Goal: Task Accomplishment & Management: Use online tool/utility

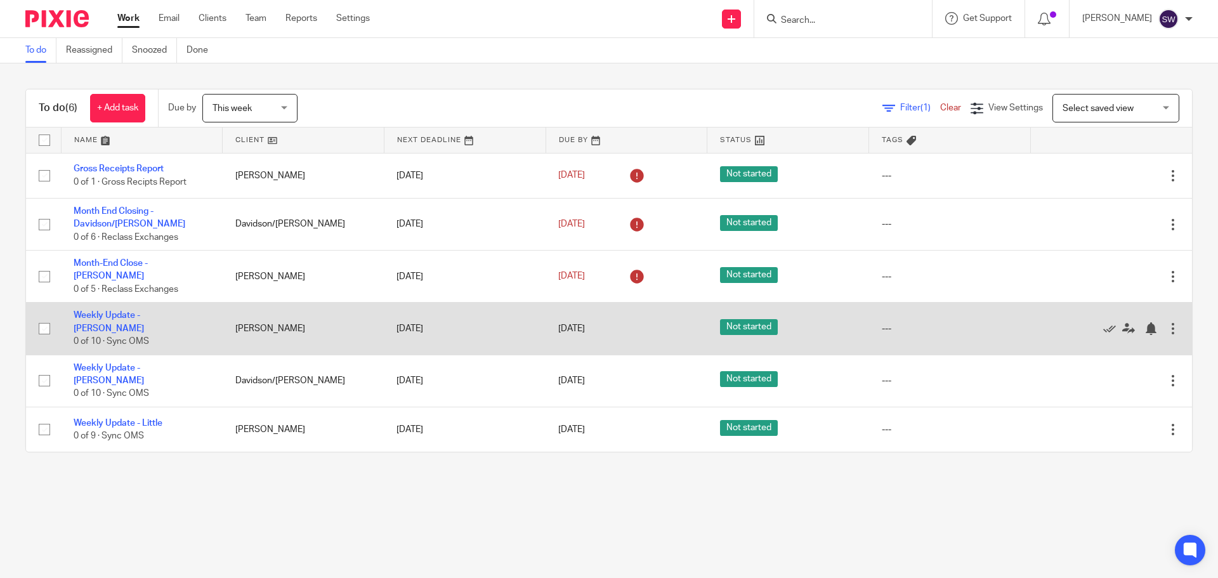
click at [189, 308] on td "Weekly Update - [PERSON_NAME] 0 of 10 · Sync OMS" at bounding box center [142, 329] width 162 height 52
click at [189, 313] on td "Weekly Update - [PERSON_NAME] 0 of 10 · Sync OMS" at bounding box center [142, 329] width 162 height 52
click at [144, 319] on link "Weekly Update - [PERSON_NAME]" at bounding box center [109, 322] width 70 height 22
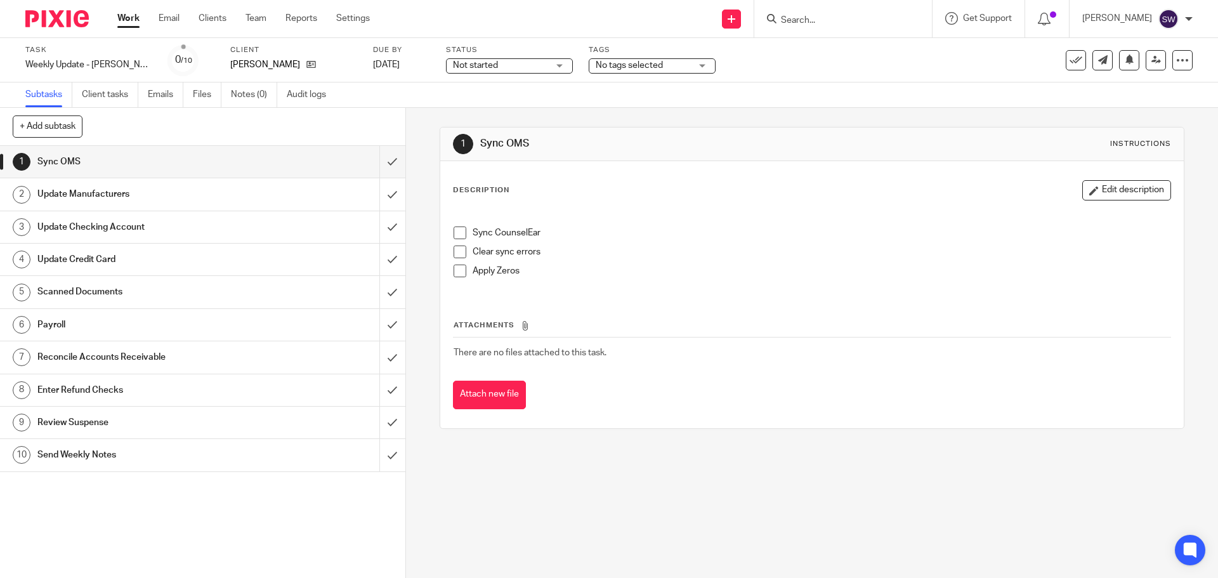
click at [454, 231] on span at bounding box center [460, 233] width 13 height 13
click at [454, 246] on span at bounding box center [460, 252] width 13 height 13
click at [456, 270] on span at bounding box center [460, 271] width 13 height 13
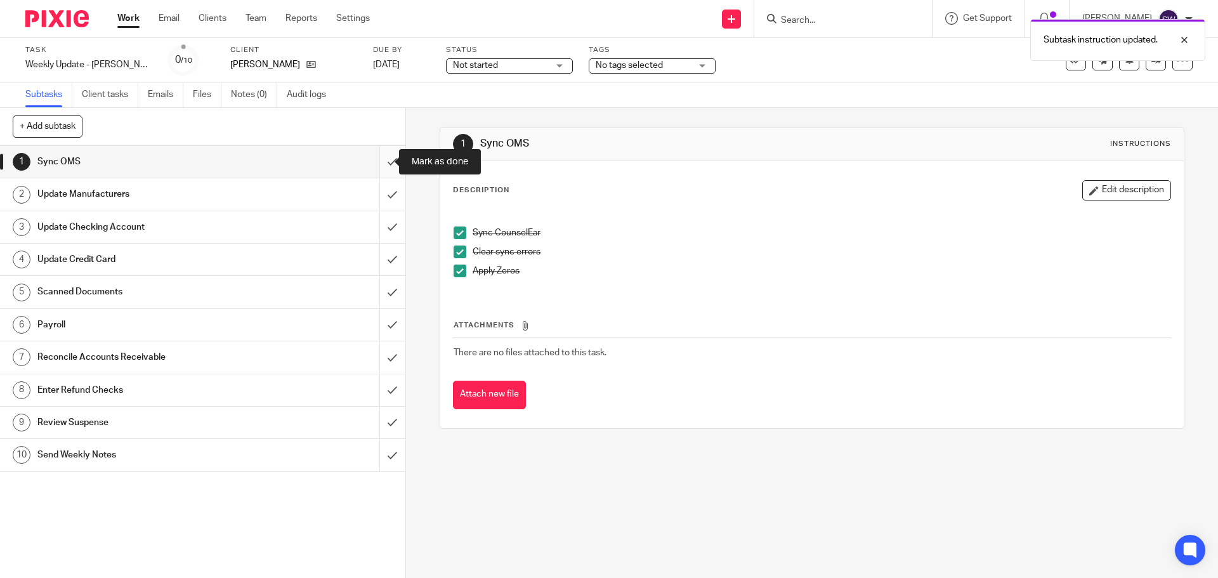
click at [381, 168] on input "submit" at bounding box center [202, 162] width 405 height 32
